Goal: Find specific page/section: Find specific page/section

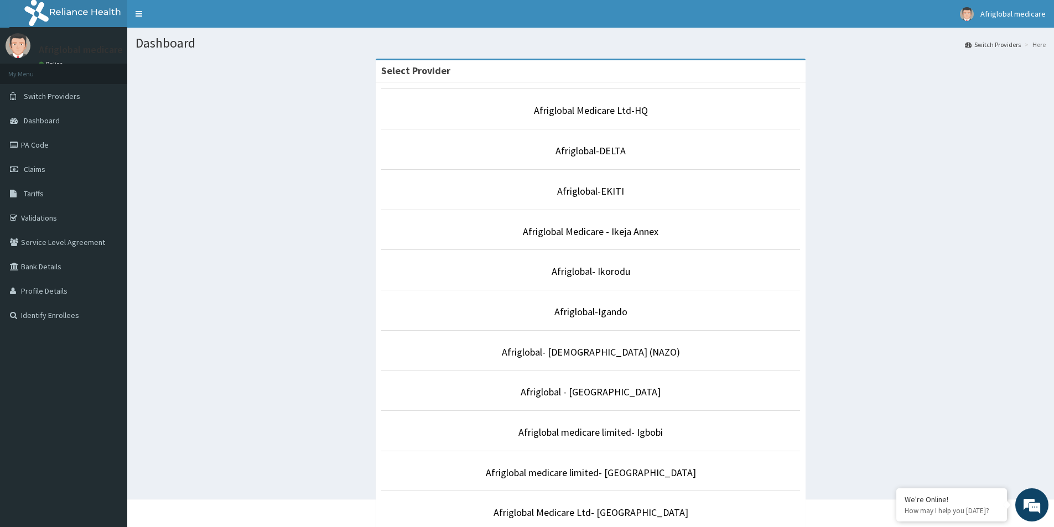
click at [534, 105] on p "Afriglobal Medicare Ltd-HQ" at bounding box center [591, 111] width 420 height 14
click at [588, 118] on li "Afriglobal Medicare Ltd-HQ" at bounding box center [591, 109] width 420 height 41
click at [592, 108] on link "Afriglobal Medicare Ltd-HQ" at bounding box center [591, 110] width 114 height 13
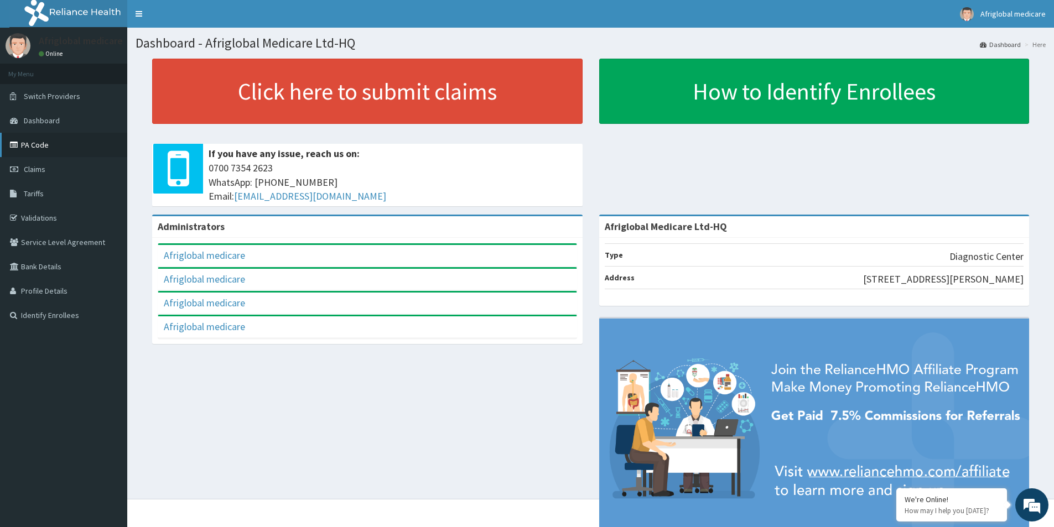
click at [47, 144] on link "PA Code" at bounding box center [63, 145] width 127 height 24
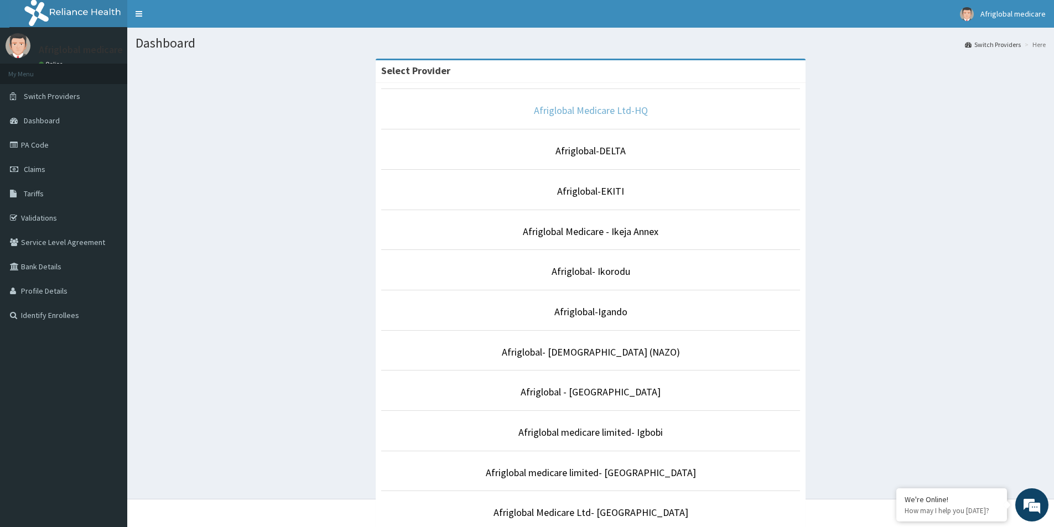
click at [595, 115] on link "Afriglobal Medicare Ltd-HQ" at bounding box center [591, 110] width 114 height 13
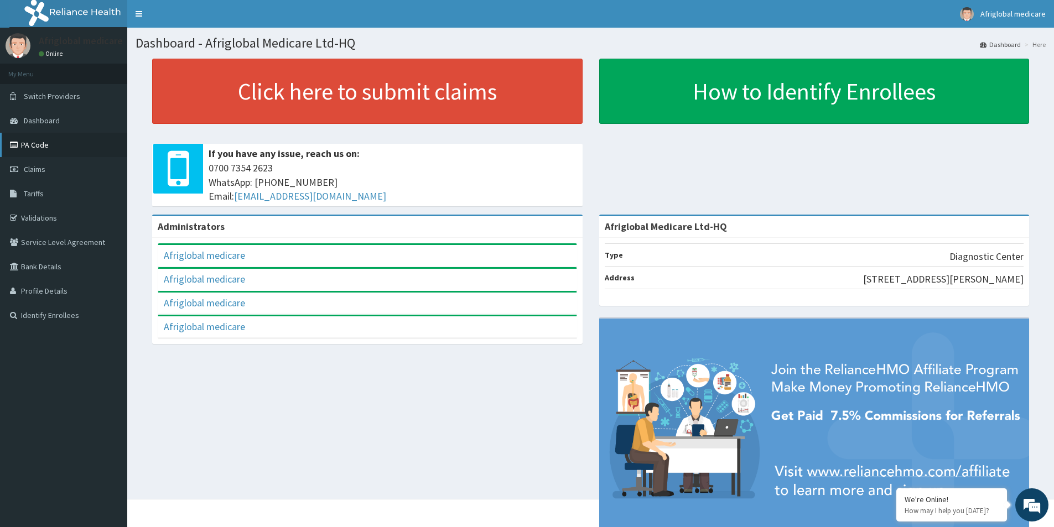
click at [55, 147] on link "PA Code" at bounding box center [63, 145] width 127 height 24
